Goal: Find specific page/section: Find specific page/section

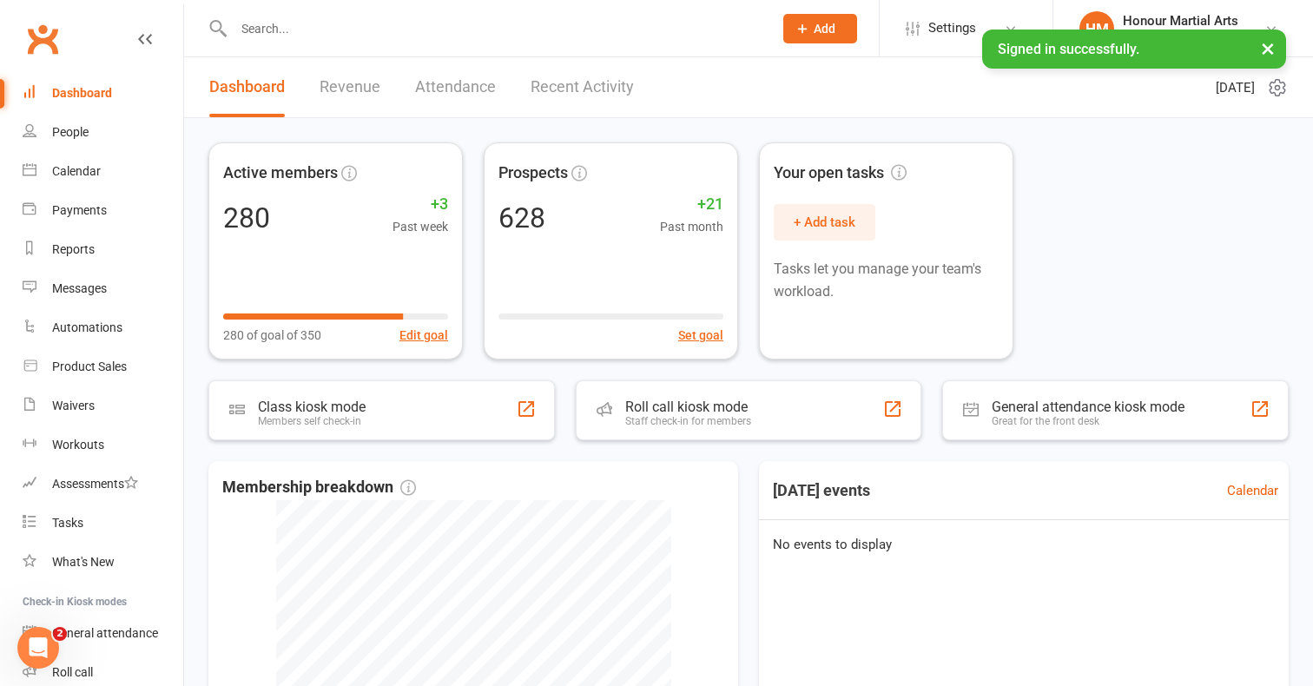
click at [310, 26] on input "text" at bounding box center [494, 29] width 532 height 24
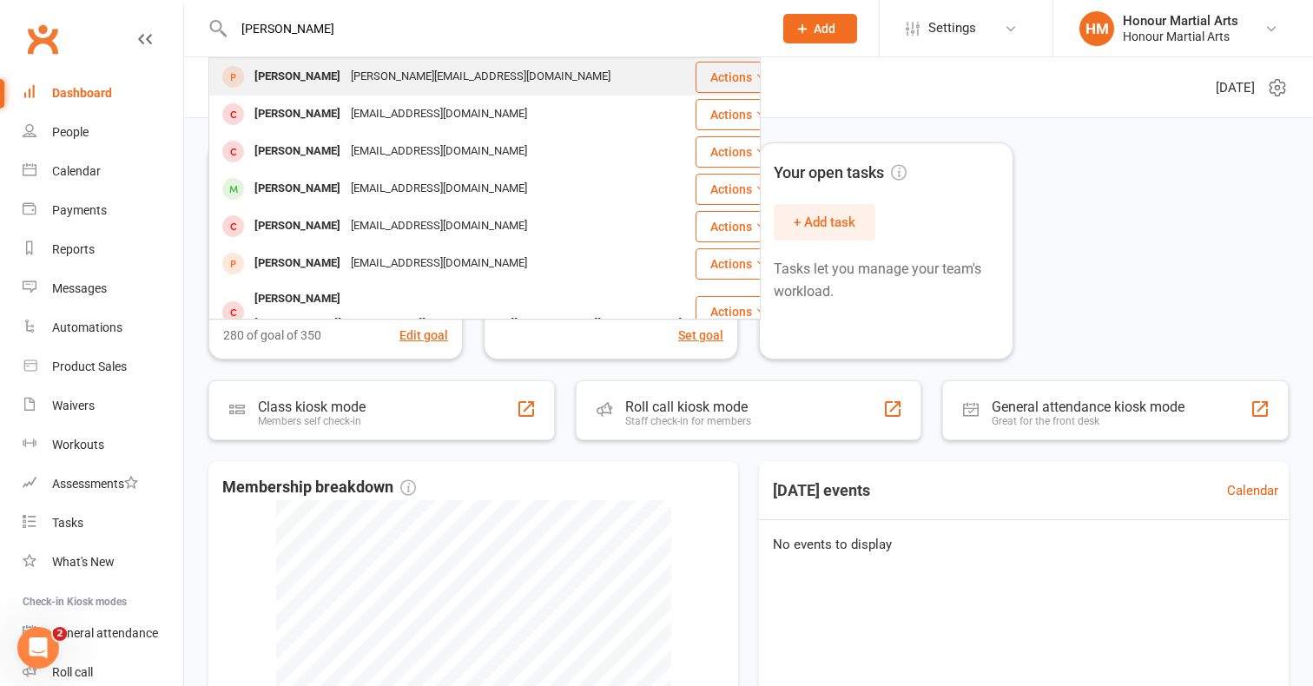
type input "[PERSON_NAME]"
click at [275, 73] on div "[PERSON_NAME]" at bounding box center [297, 76] width 96 height 25
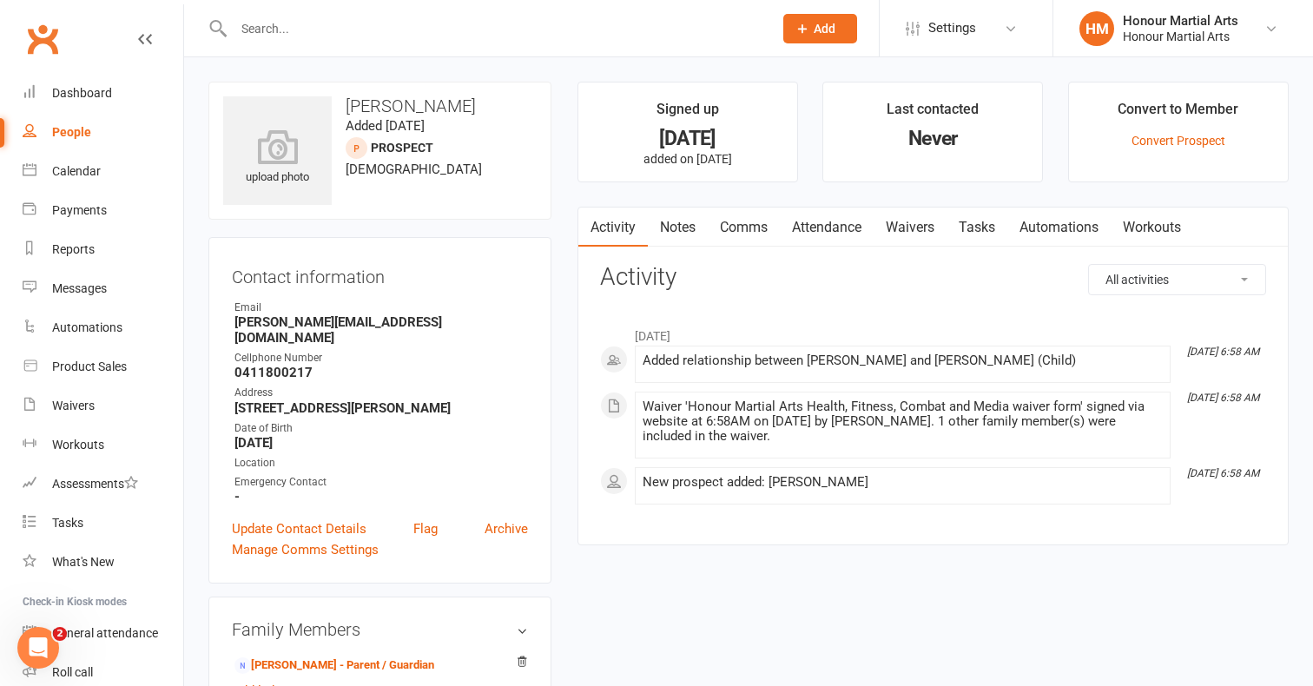
click at [259, 21] on input "text" at bounding box center [494, 29] width 532 height 24
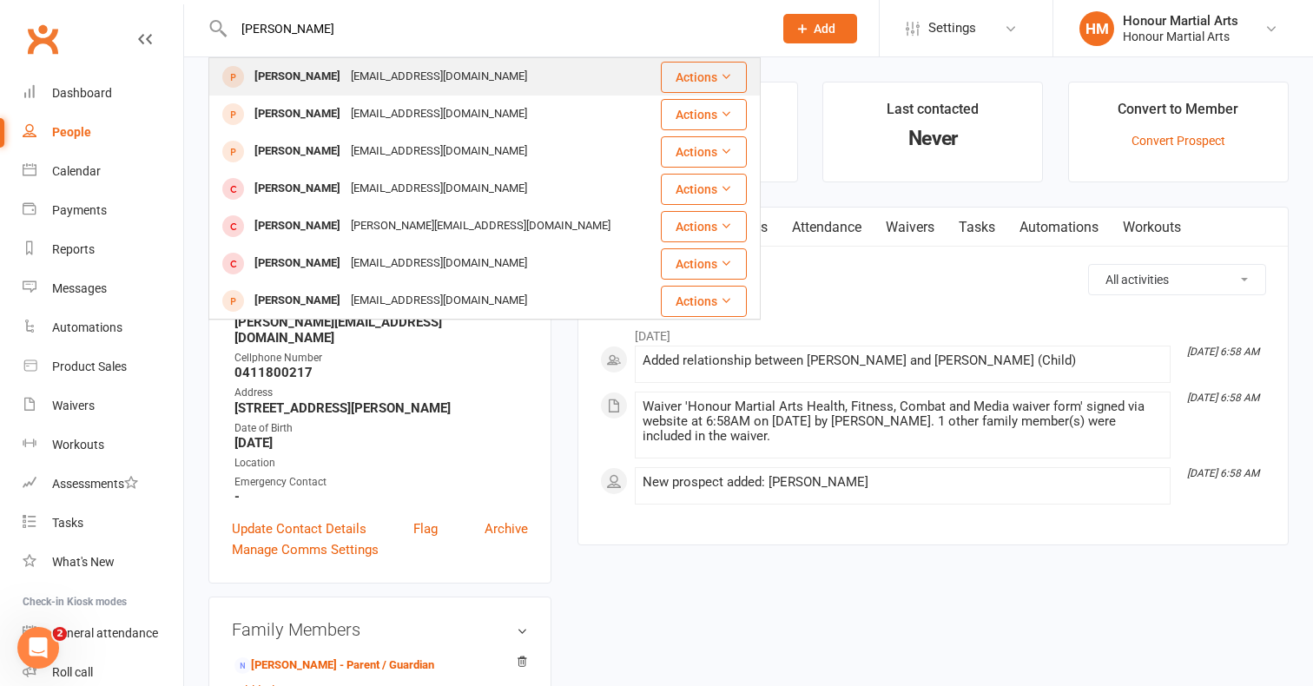
type input "[PERSON_NAME]"
click at [288, 77] on div "[PERSON_NAME]" at bounding box center [297, 76] width 96 height 25
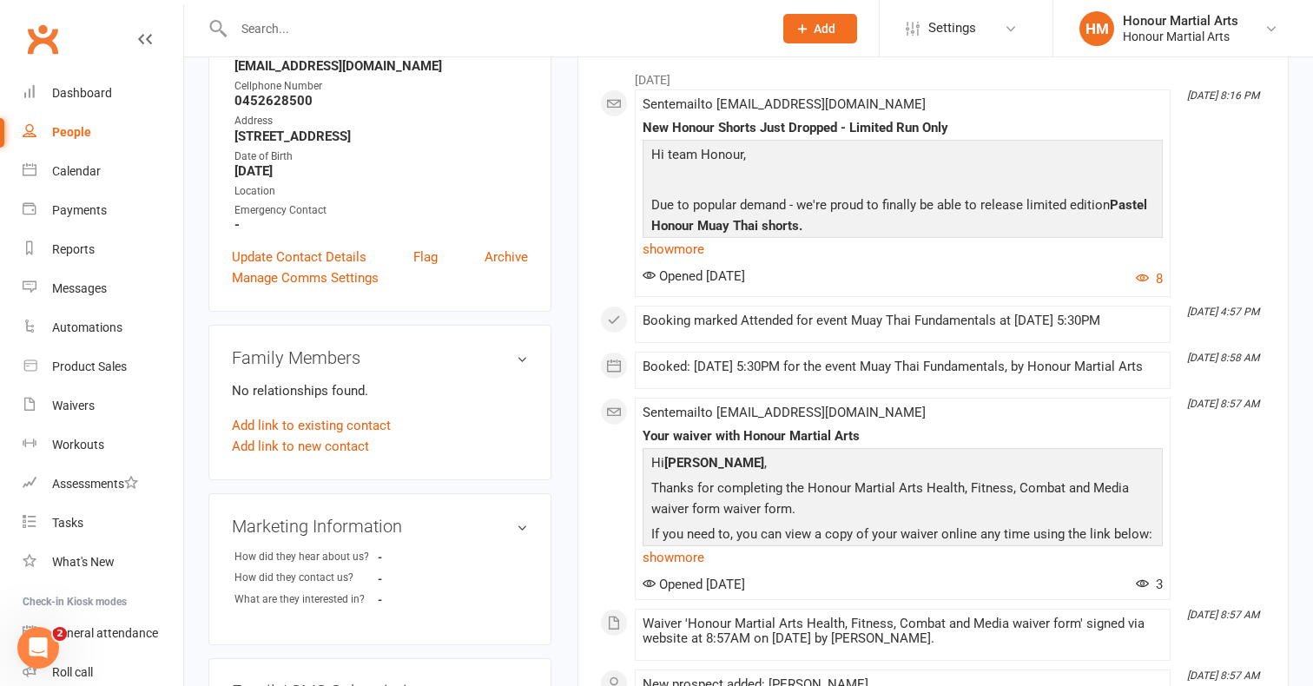
scroll to position [343, 0]
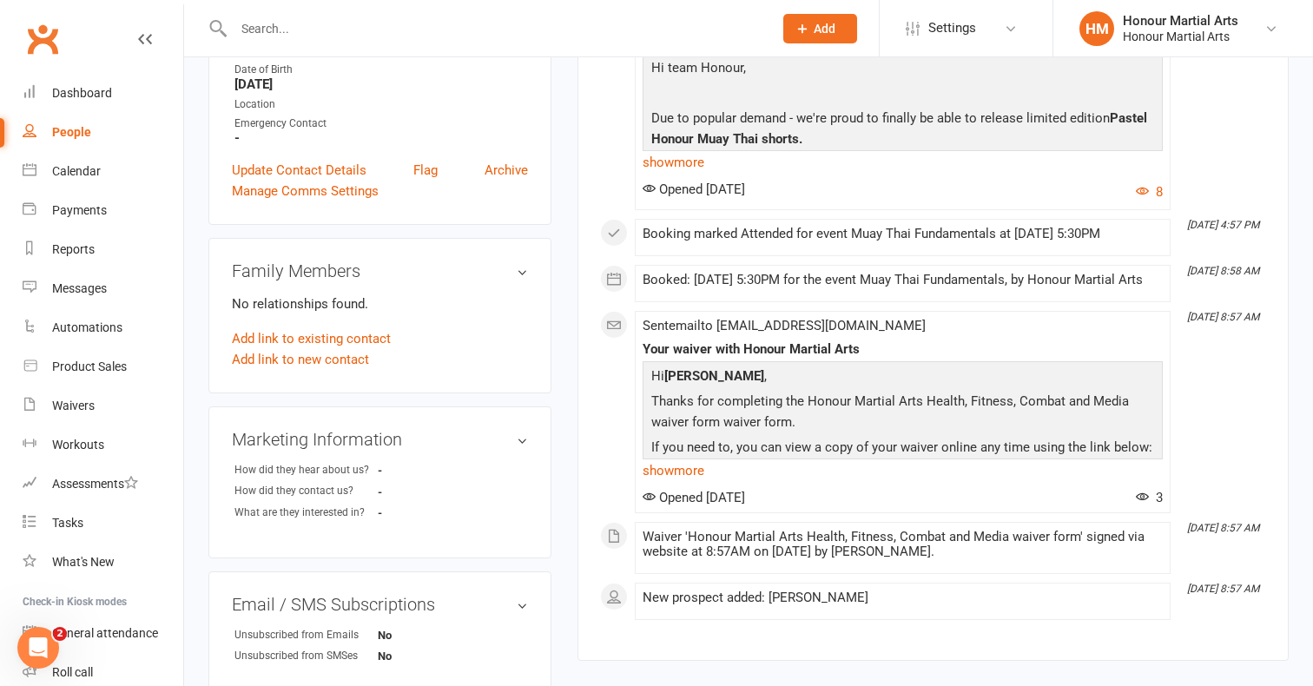
click at [454, 40] on input "text" at bounding box center [494, 29] width 532 height 24
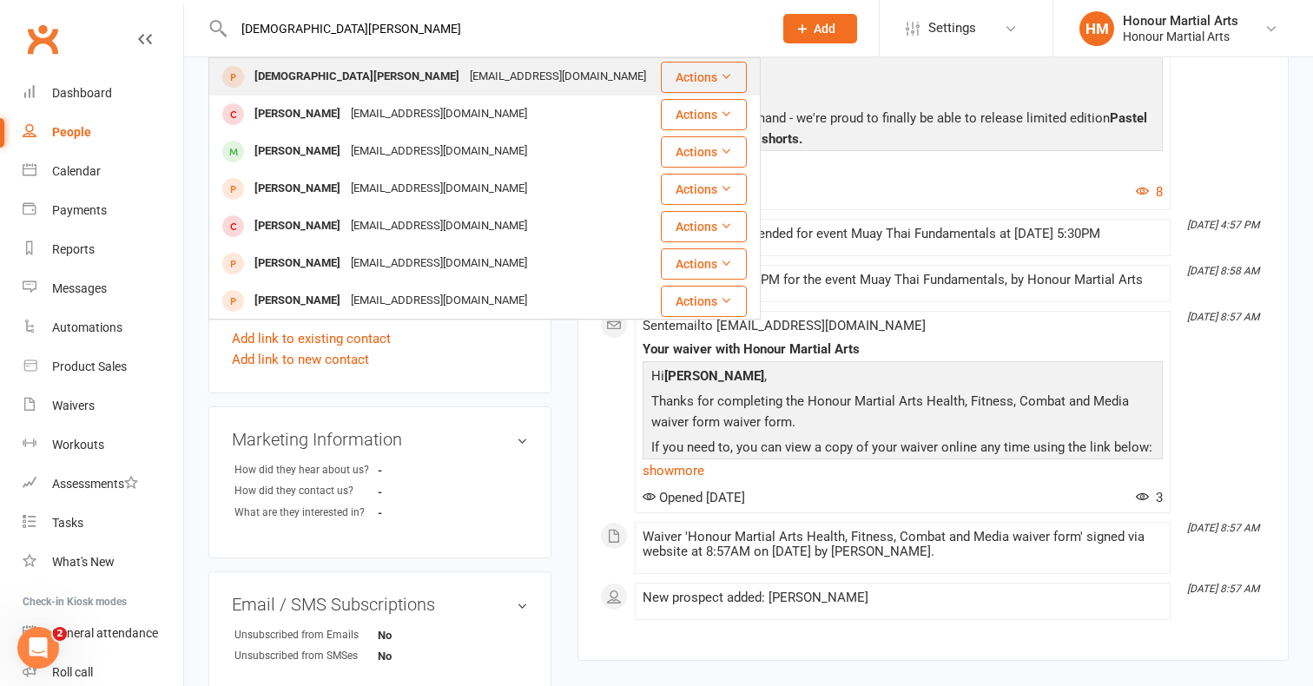
type input "[DEMOGRAPHIC_DATA][PERSON_NAME]"
click at [465, 76] on div "[EMAIL_ADDRESS][DOMAIN_NAME]" at bounding box center [558, 76] width 187 height 25
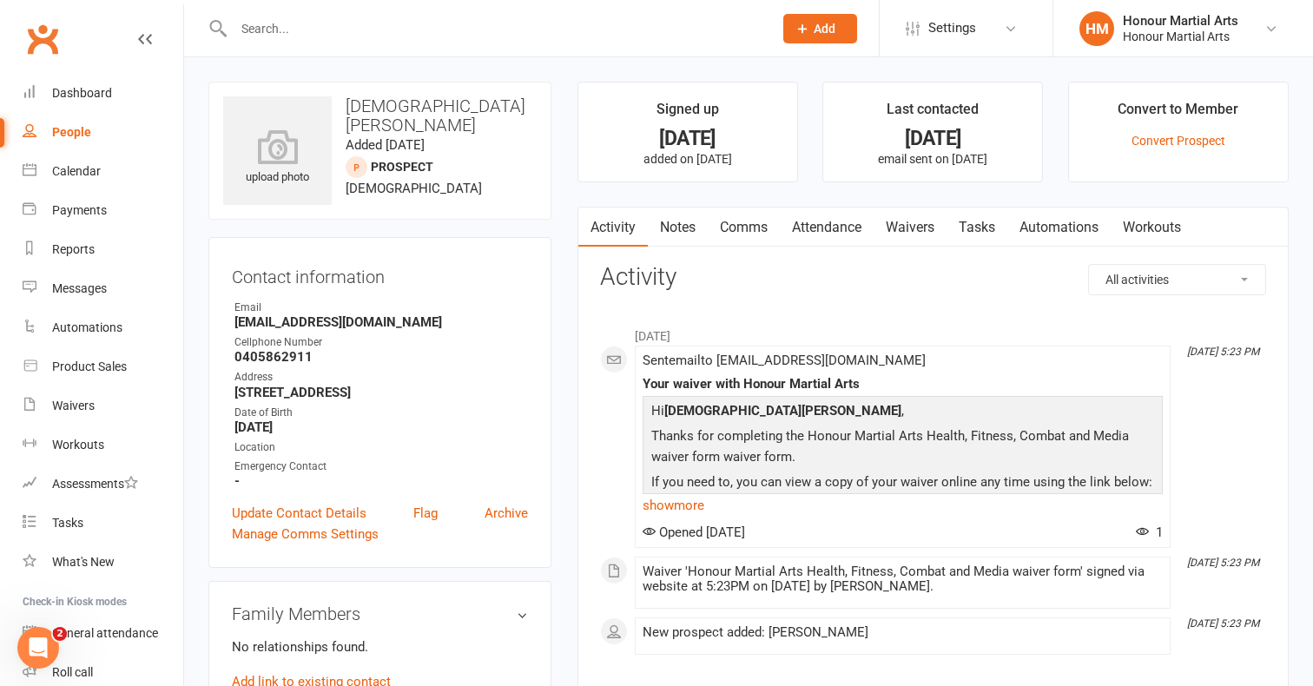
click at [476, 24] on input "text" at bounding box center [494, 29] width 532 height 24
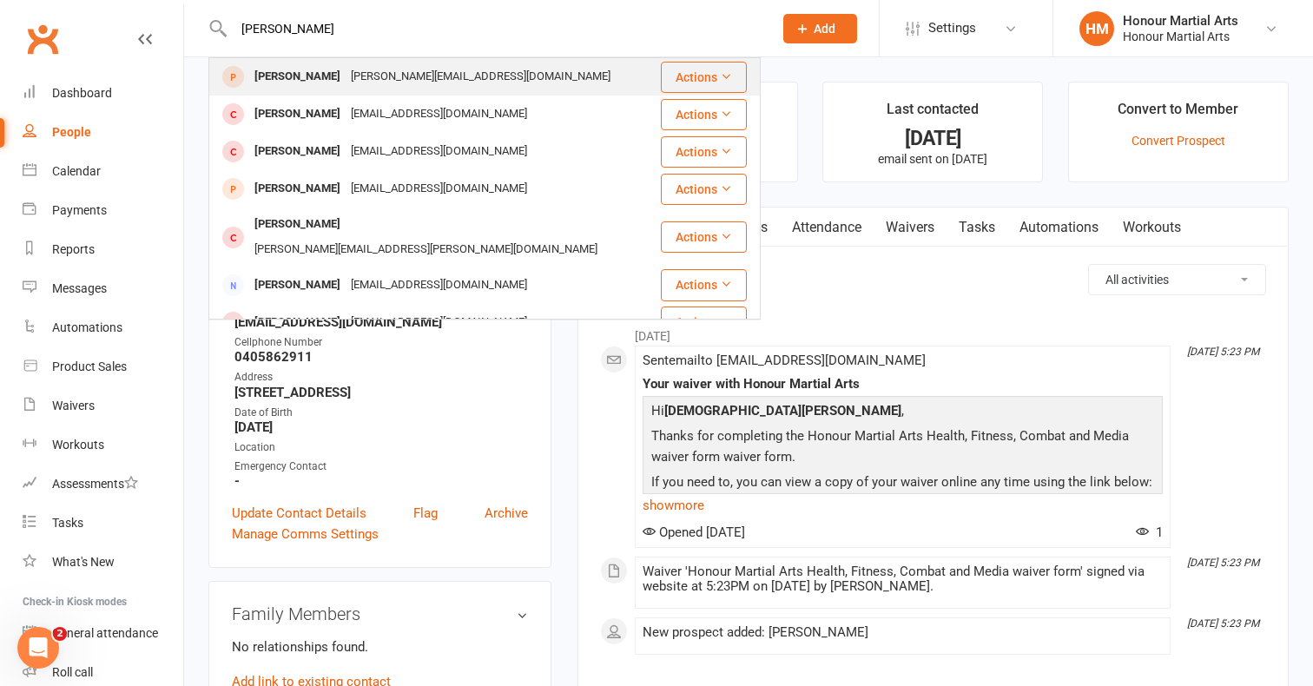
type input "[PERSON_NAME]"
click at [438, 72] on div "[PERSON_NAME][EMAIL_ADDRESS][DOMAIN_NAME]" at bounding box center [481, 76] width 270 height 25
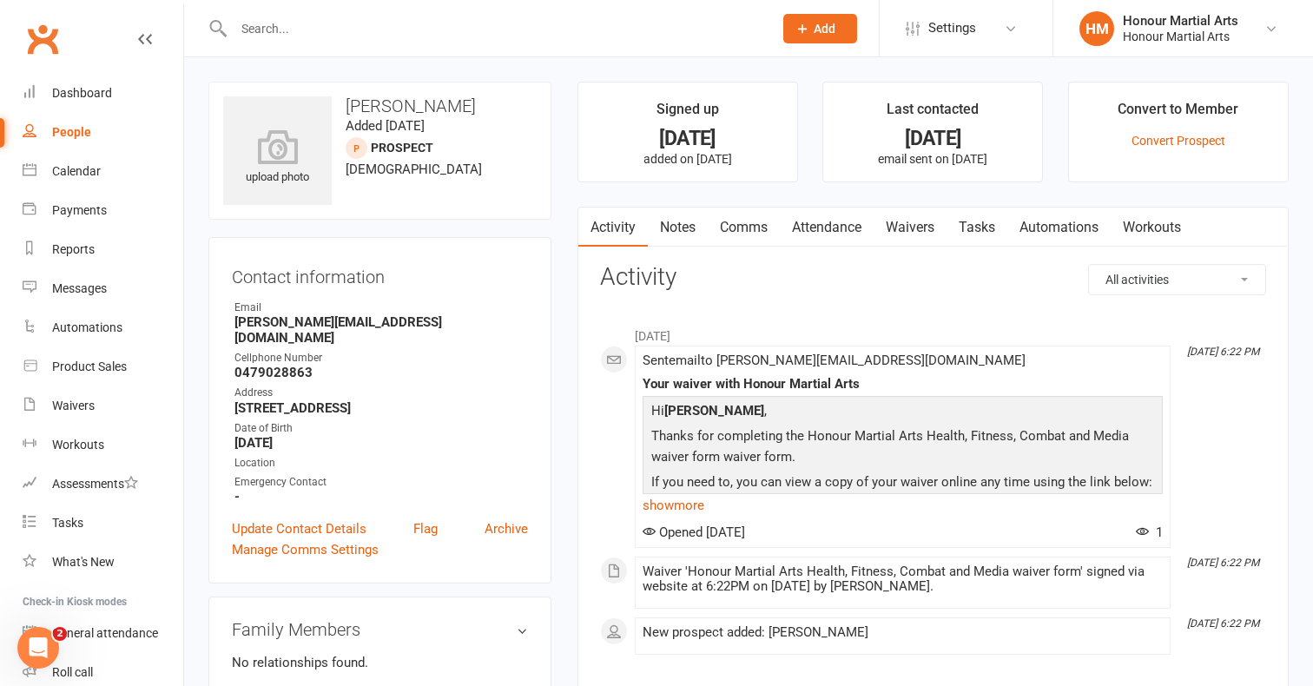
click at [537, 32] on input "text" at bounding box center [494, 29] width 532 height 24
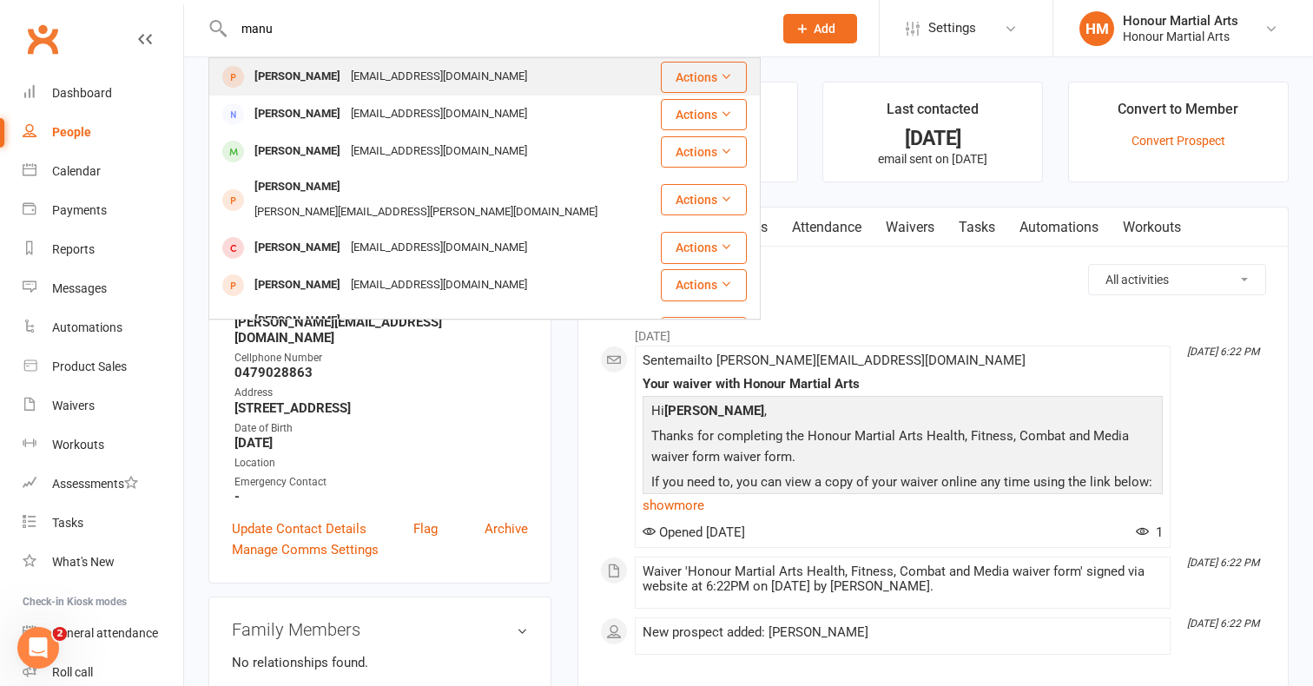
type input "manu"
click at [513, 64] on div "[PERSON_NAME] [EMAIL_ADDRESS][DOMAIN_NAME]" at bounding box center [434, 77] width 449 height 36
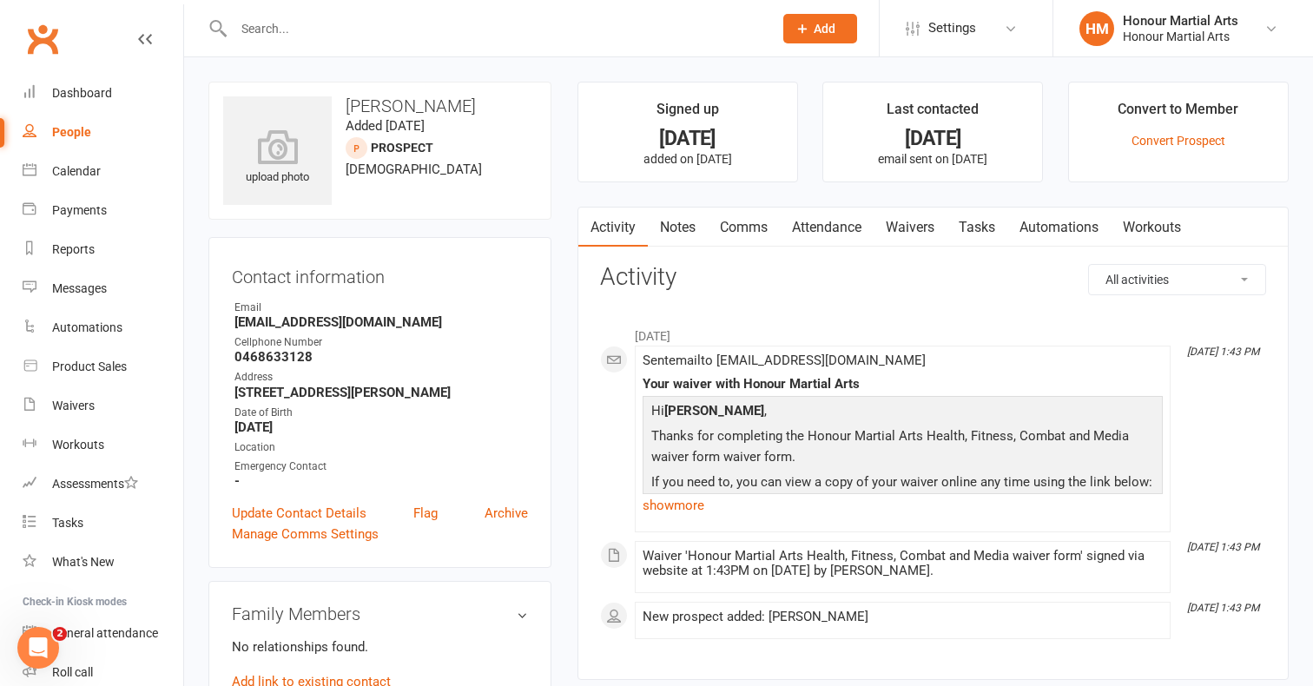
click at [462, 38] on input "text" at bounding box center [494, 29] width 532 height 24
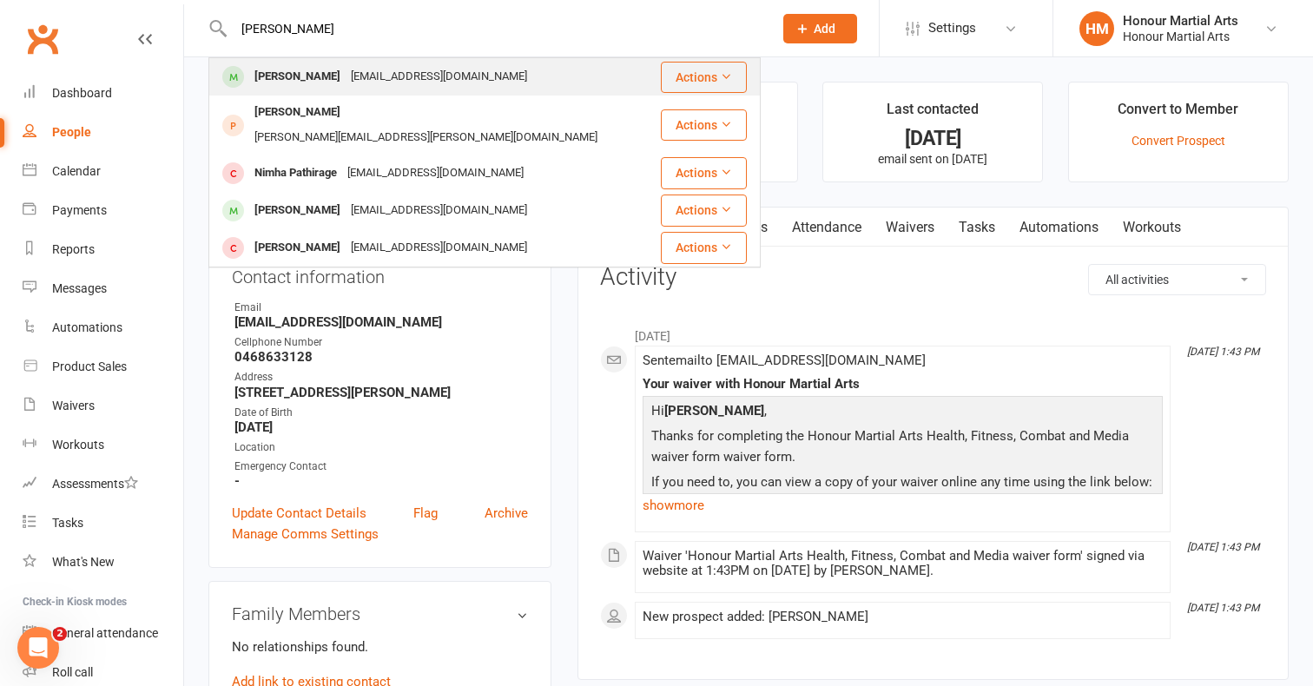
type input "[PERSON_NAME]"
click at [510, 77] on div "[PERSON_NAME] [PERSON_NAME][EMAIL_ADDRESS][DOMAIN_NAME]" at bounding box center [434, 77] width 449 height 36
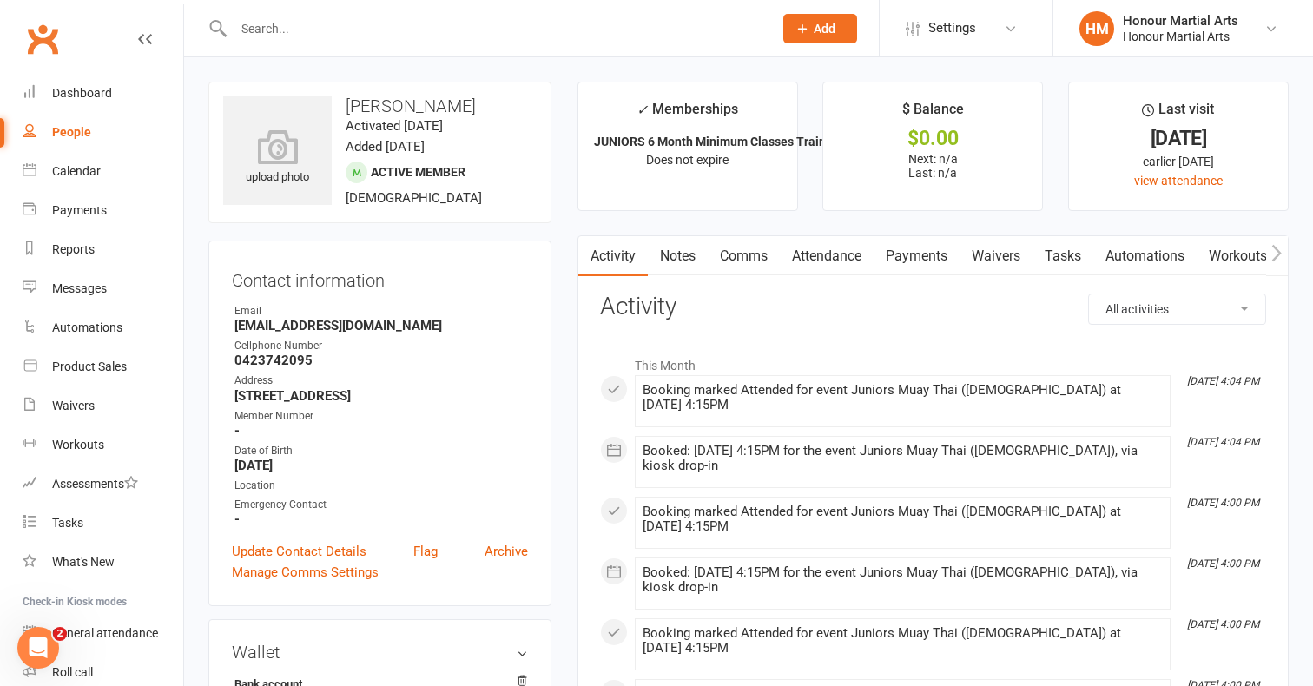
click at [403, 42] on div at bounding box center [484, 28] width 552 height 56
click at [402, 23] on input "text" at bounding box center [494, 29] width 532 height 24
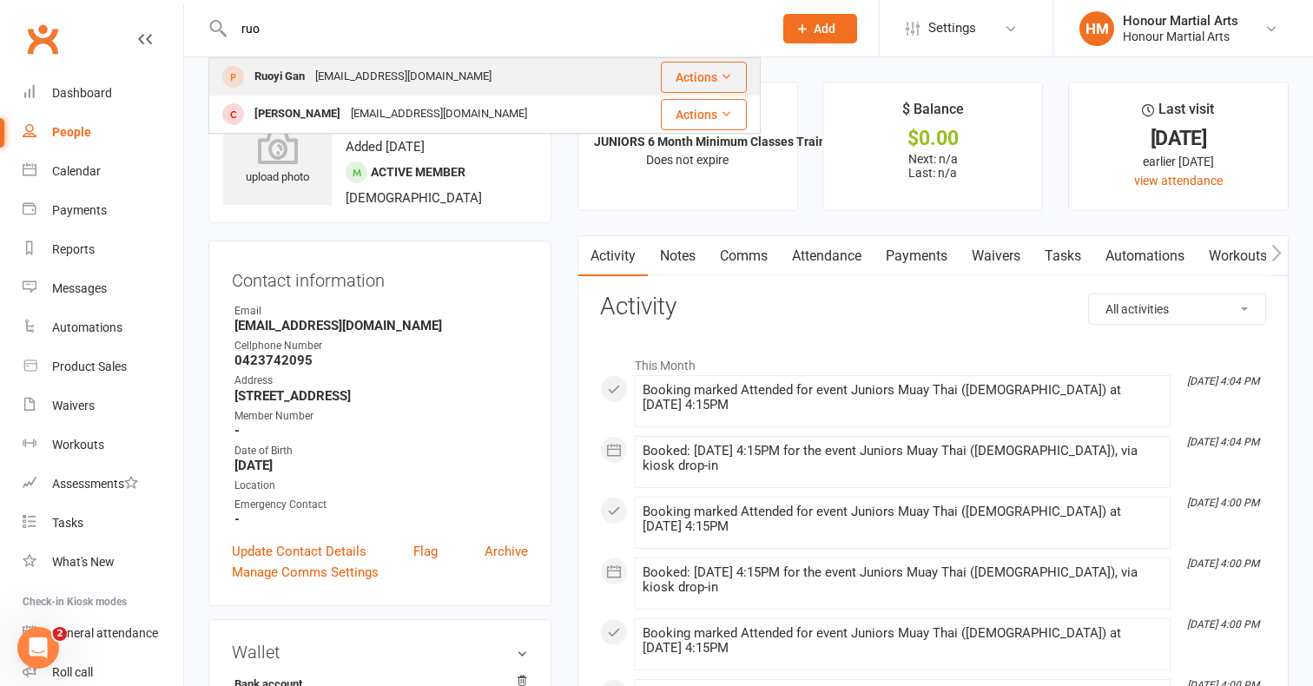
type input "ruo"
click at [396, 69] on div "[EMAIL_ADDRESS][DOMAIN_NAME]" at bounding box center [403, 76] width 187 height 25
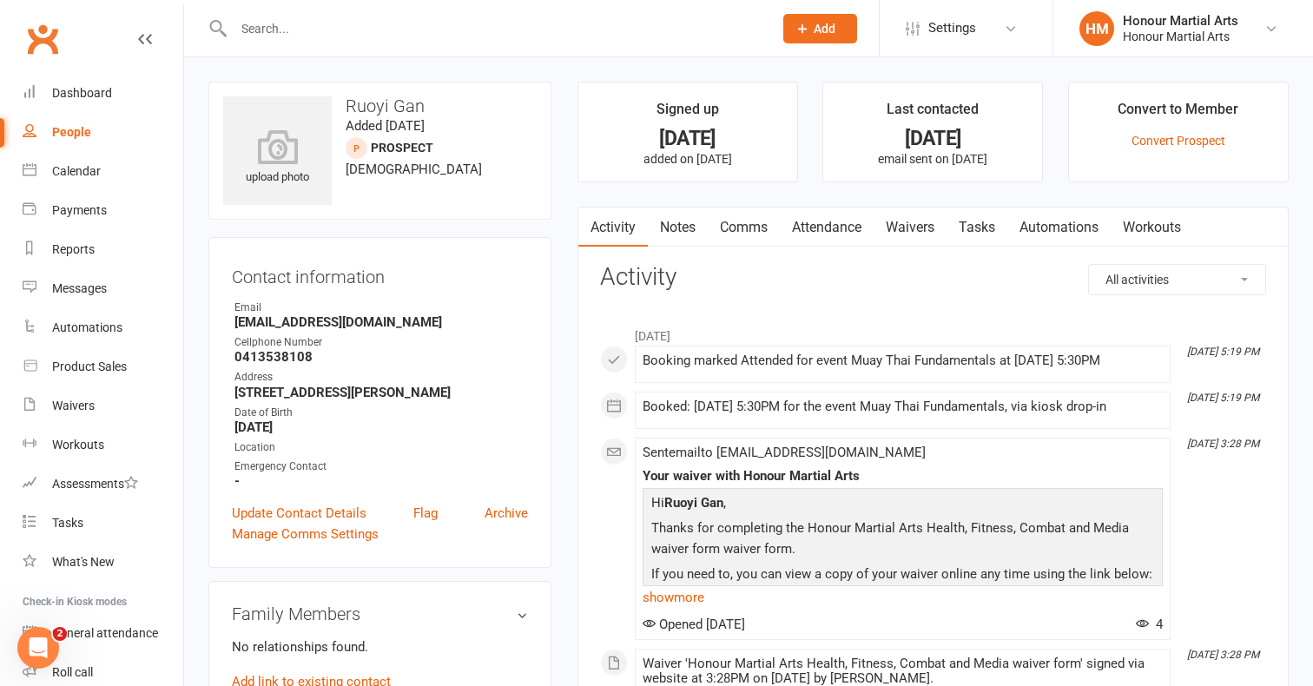
click at [380, 43] on div at bounding box center [484, 28] width 552 height 56
click at [376, 38] on input "text" at bounding box center [494, 29] width 532 height 24
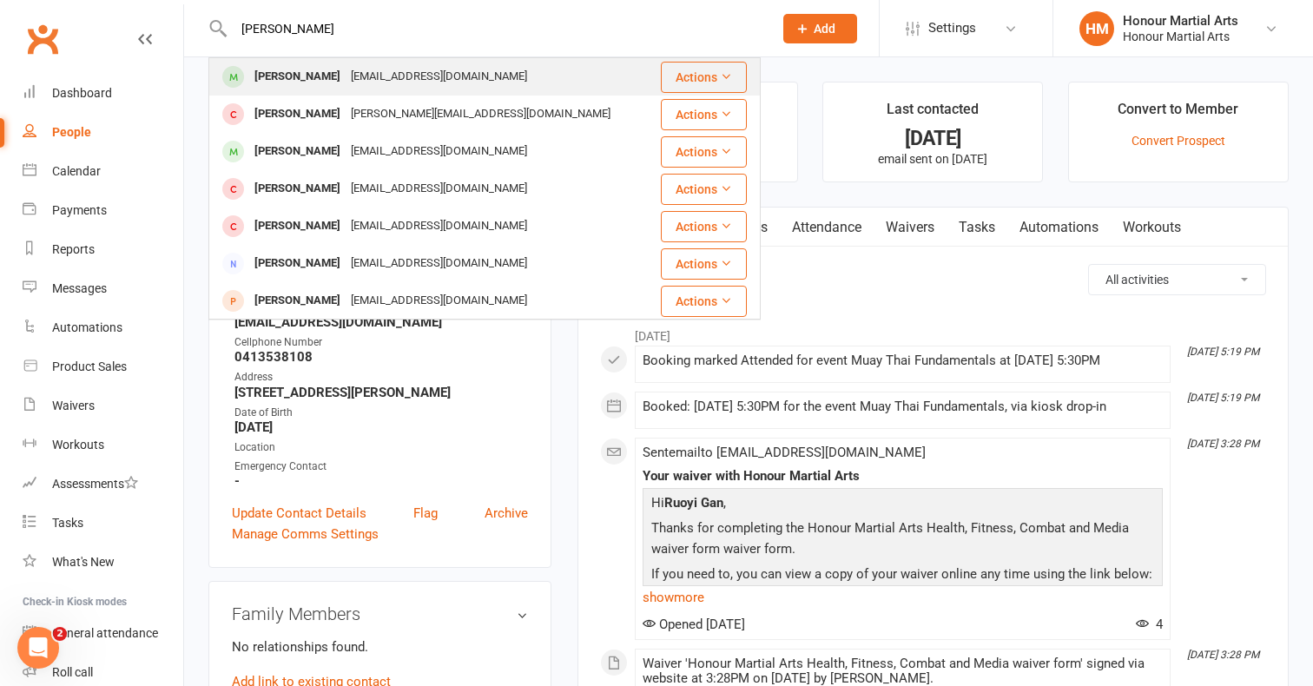
type input "[PERSON_NAME]"
click at [364, 66] on div "[EMAIL_ADDRESS][DOMAIN_NAME]" at bounding box center [439, 76] width 187 height 25
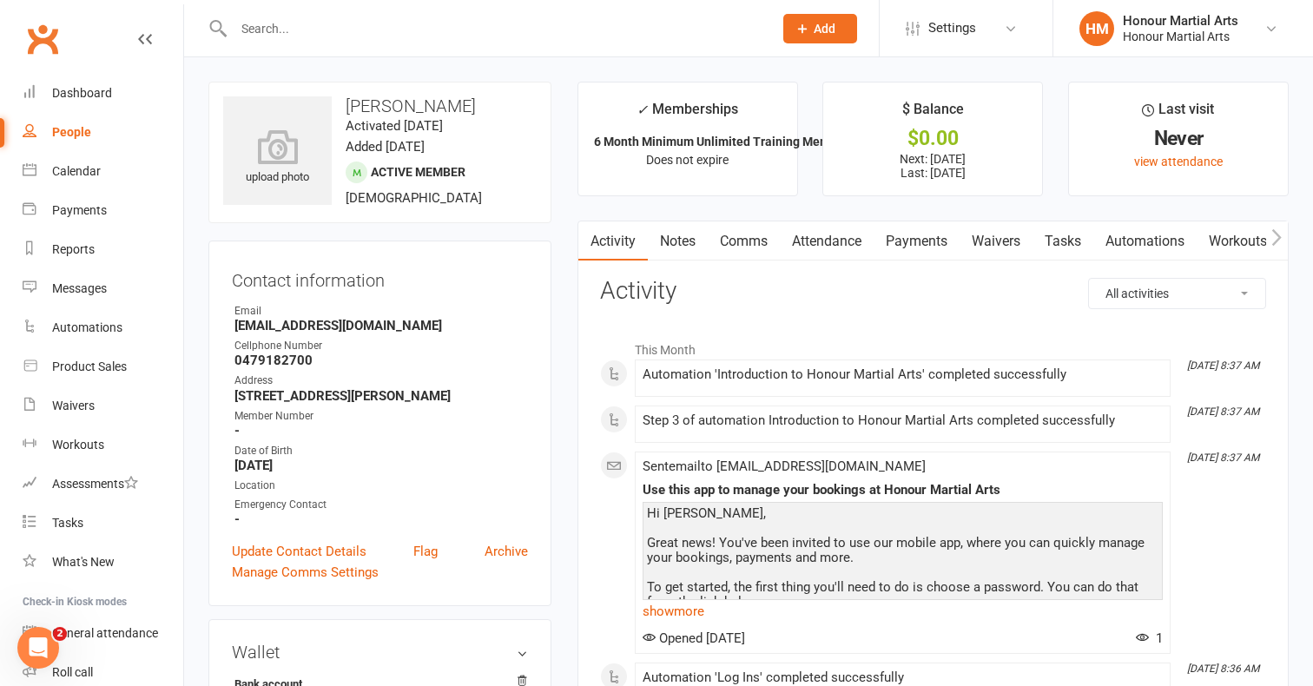
click at [313, 27] on input "text" at bounding box center [494, 29] width 532 height 24
paste input "[PERSON_NAME][EMAIL_ADDRESS][DOMAIN_NAME]"
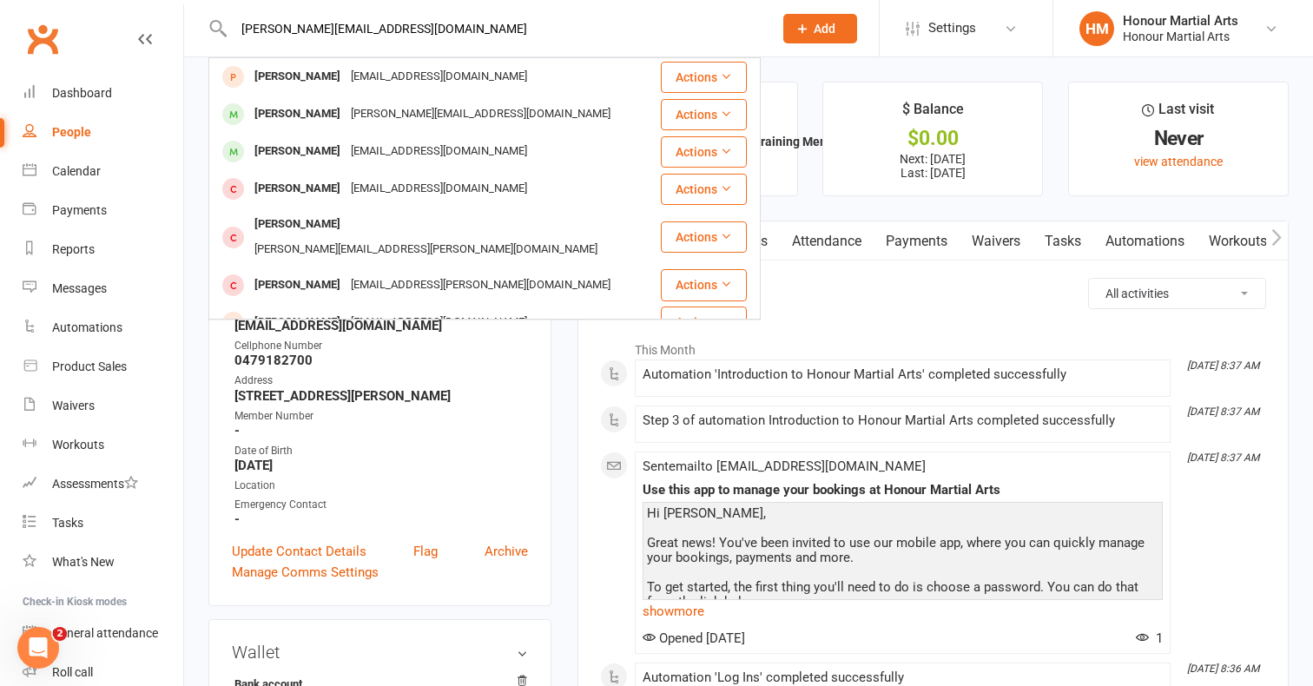
drag, startPoint x: 413, startPoint y: 34, endPoint x: 154, endPoint y: 24, distance: 259.0
click at [154, 4] on header "[PERSON_NAME][EMAIL_ADDRESS][DOMAIN_NAME] [PERSON_NAME] [EMAIL_ADDRESS][DOMAIN_…" at bounding box center [656, 4] width 1313 height 0
paste input "[EMAIL_ADDRESS][DOMAIN_NAME]"
type input "[EMAIL_ADDRESS][DOMAIN_NAME]"
